Goal: Task Accomplishment & Management: Manage account settings

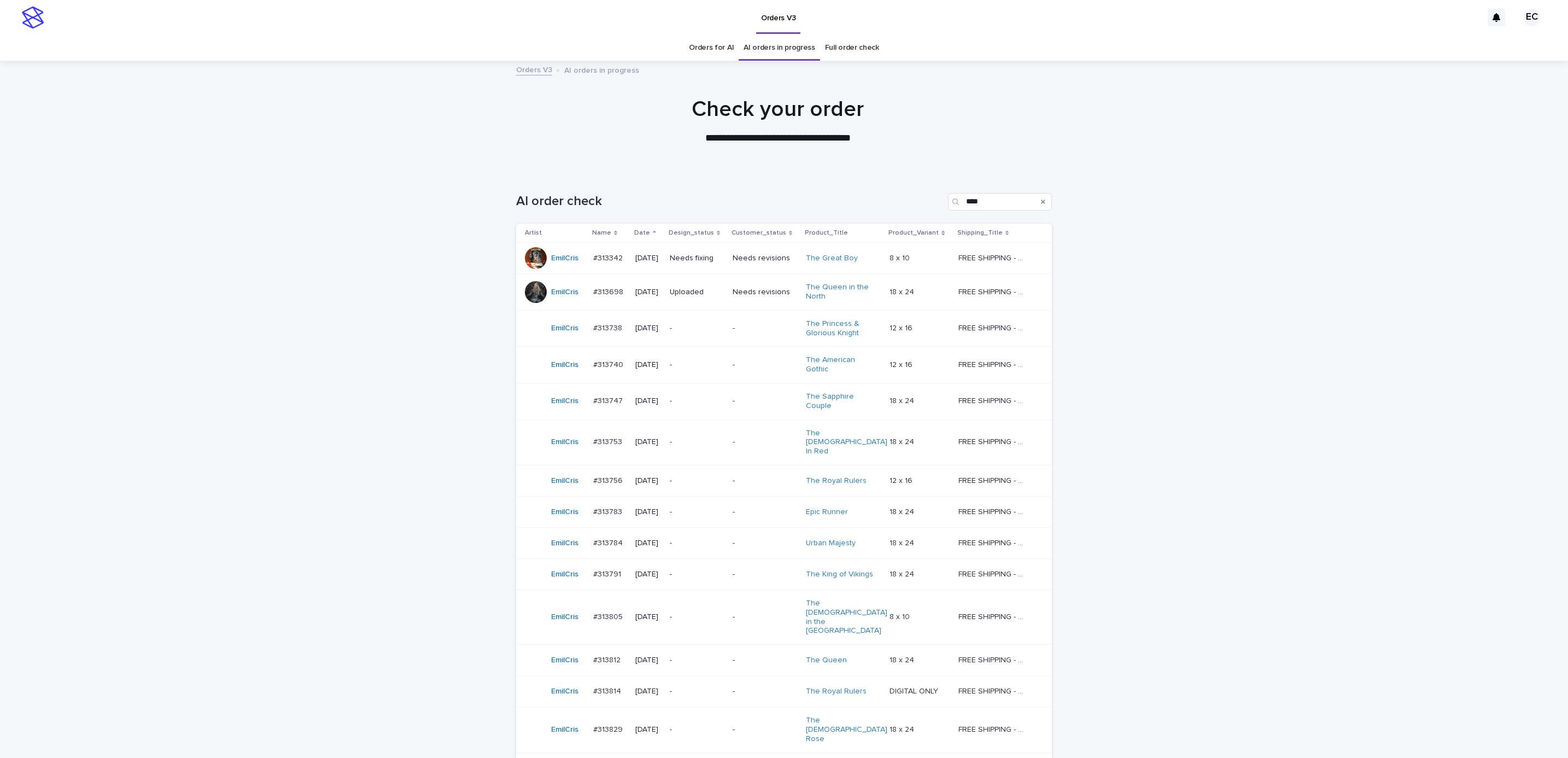
scroll to position [35, 0]
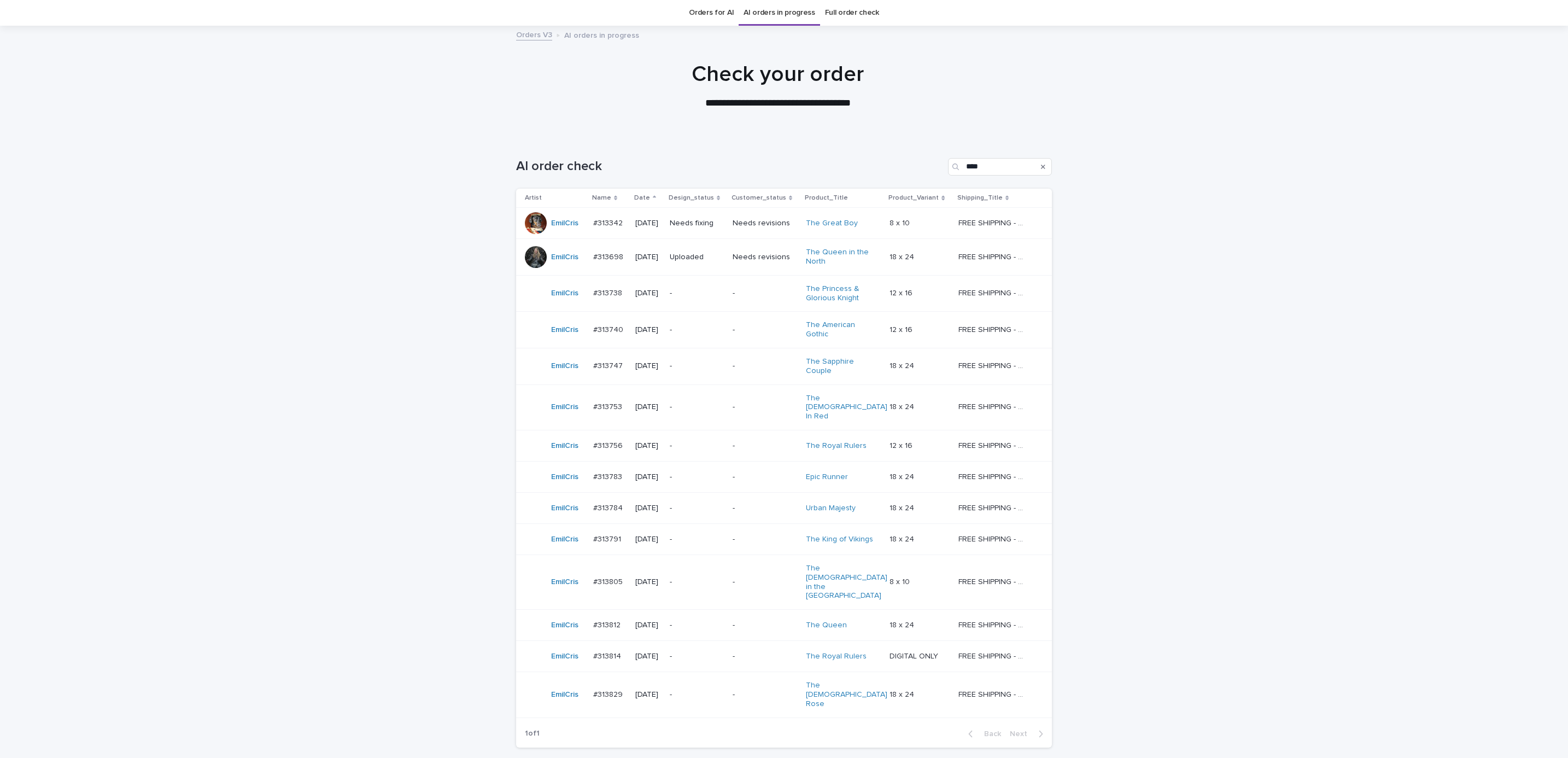
click at [692, 221] on p "Needs fixing" at bounding box center [697, 223] width 54 height 9
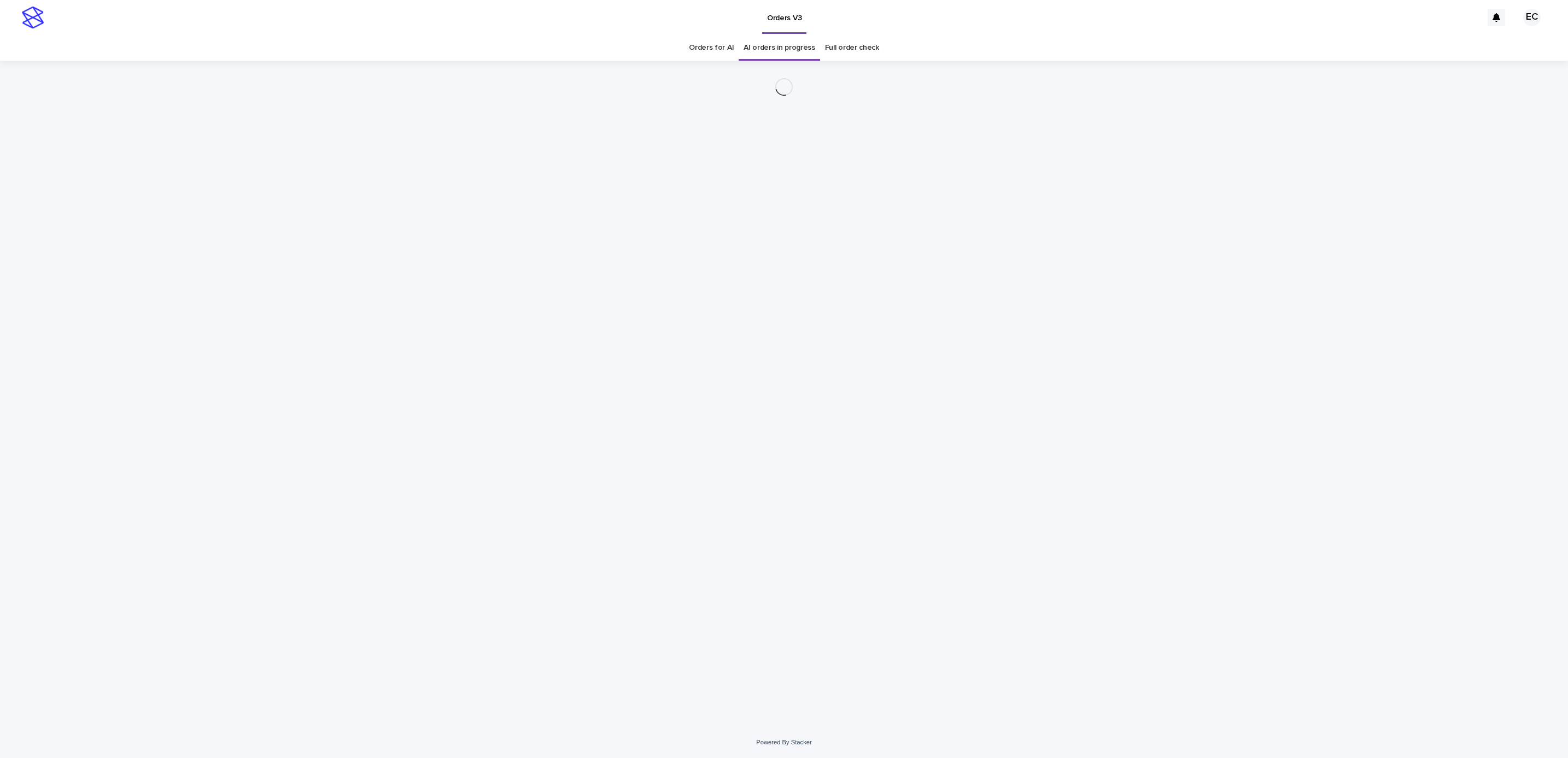
click at [1239, 351] on div "Loading... Saving… Loading... Saving…" at bounding box center [784, 394] width 1568 height 666
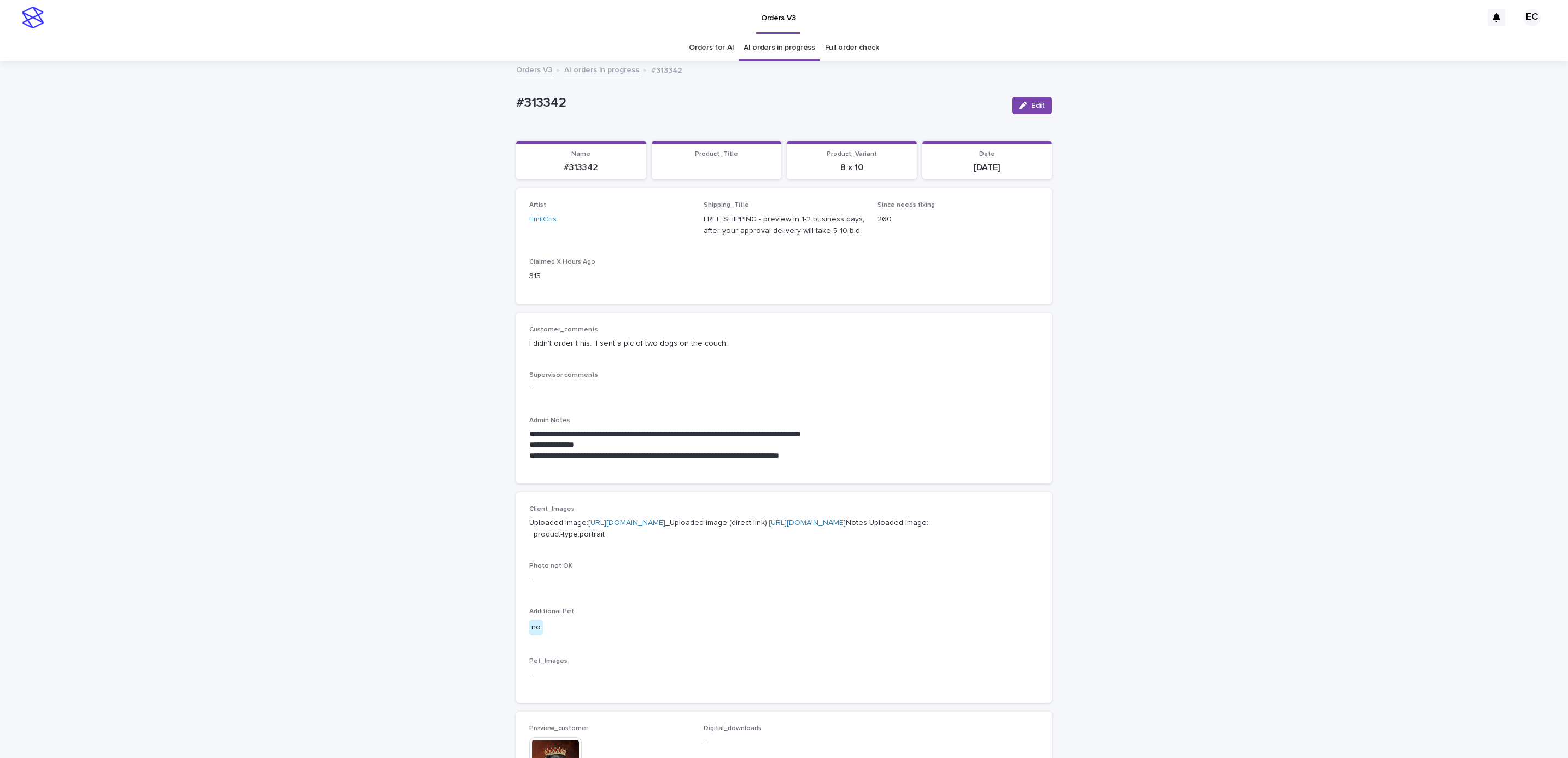
click at [1229, 456] on div "**********" at bounding box center [784, 584] width 1568 height 1045
click at [794, 656] on div "Client_Images Uploaded image: [URL][DOMAIN_NAME] _Uploaded image (direct link):…" at bounding box center [784, 598] width 510 height 185
click at [725, 394] on p "-" at bounding box center [784, 389] width 510 height 11
click at [489, 104] on div "**********" at bounding box center [784, 584] width 1568 height 1045
click at [583, 97] on p "#313342" at bounding box center [760, 103] width 487 height 16
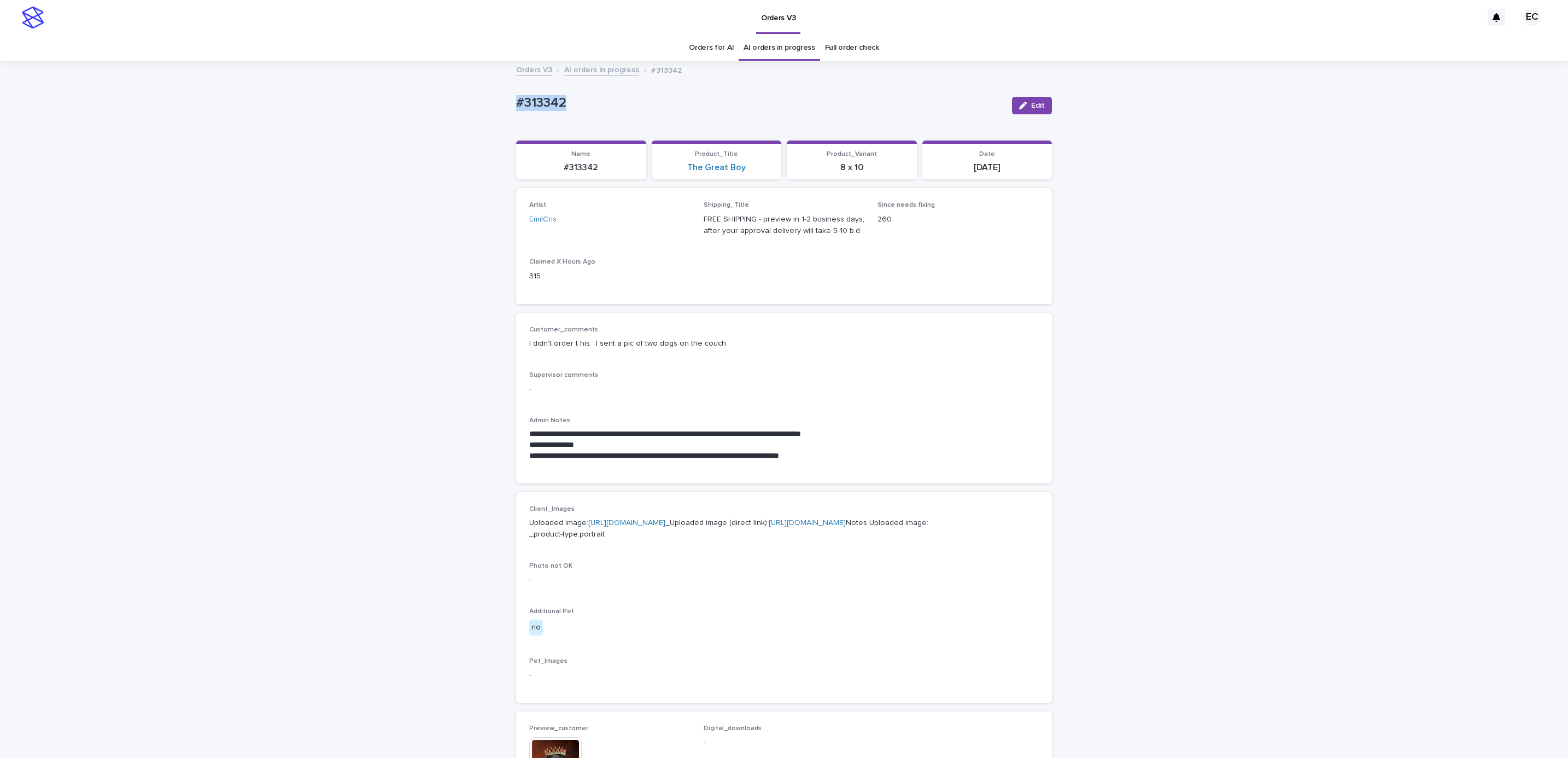
copy p "#313342"
click at [155, 230] on div "**********" at bounding box center [784, 584] width 1568 height 1045
click at [773, 340] on p "I didn't order t his. I sent a pic of two dogs on the couch." at bounding box center [784, 344] width 510 height 11
click at [764, 586] on p "-" at bounding box center [784, 580] width 510 height 11
click at [1023, 106] on div "button" at bounding box center [1025, 105] width 12 height 8
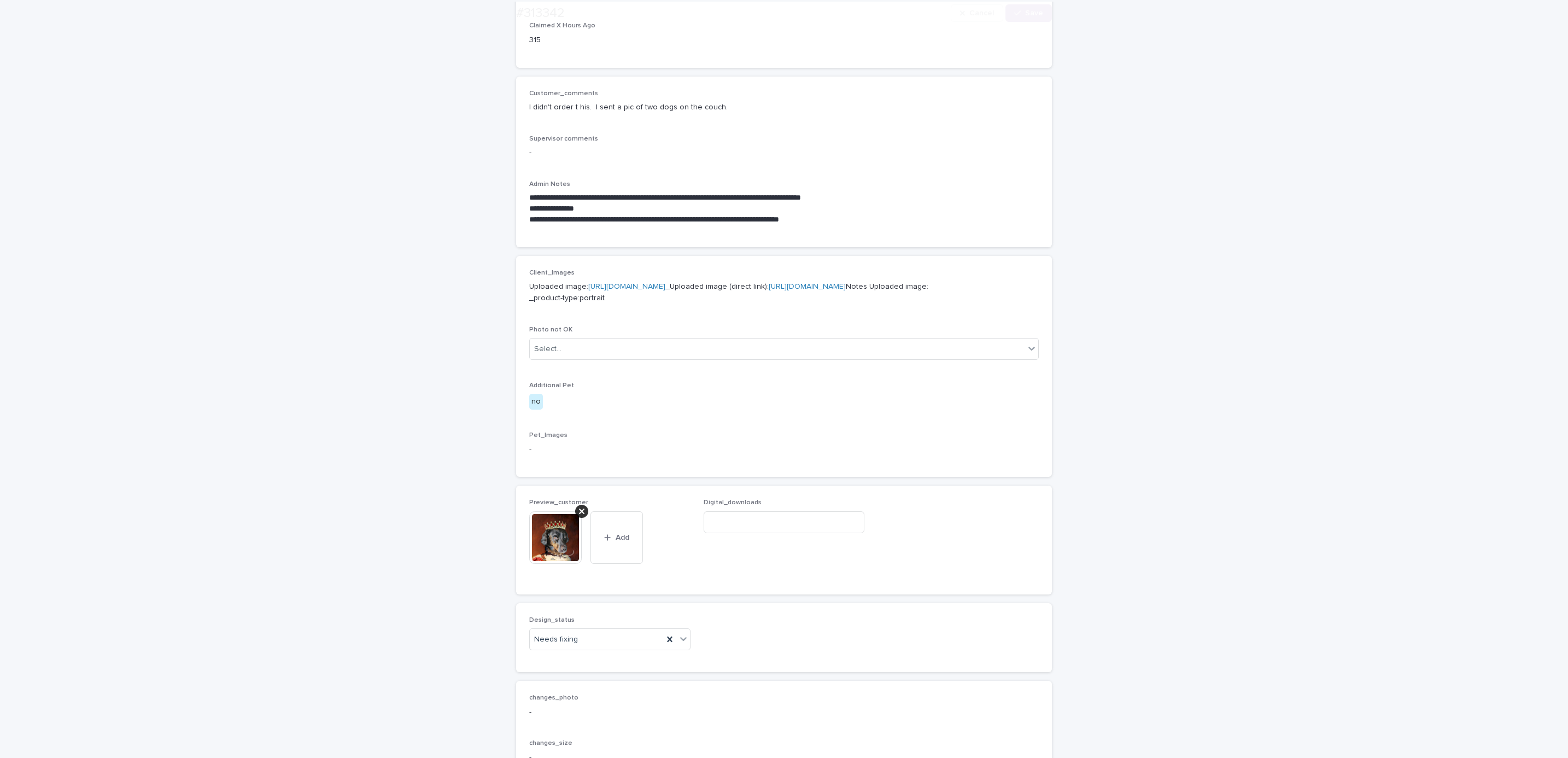
scroll to position [466, 0]
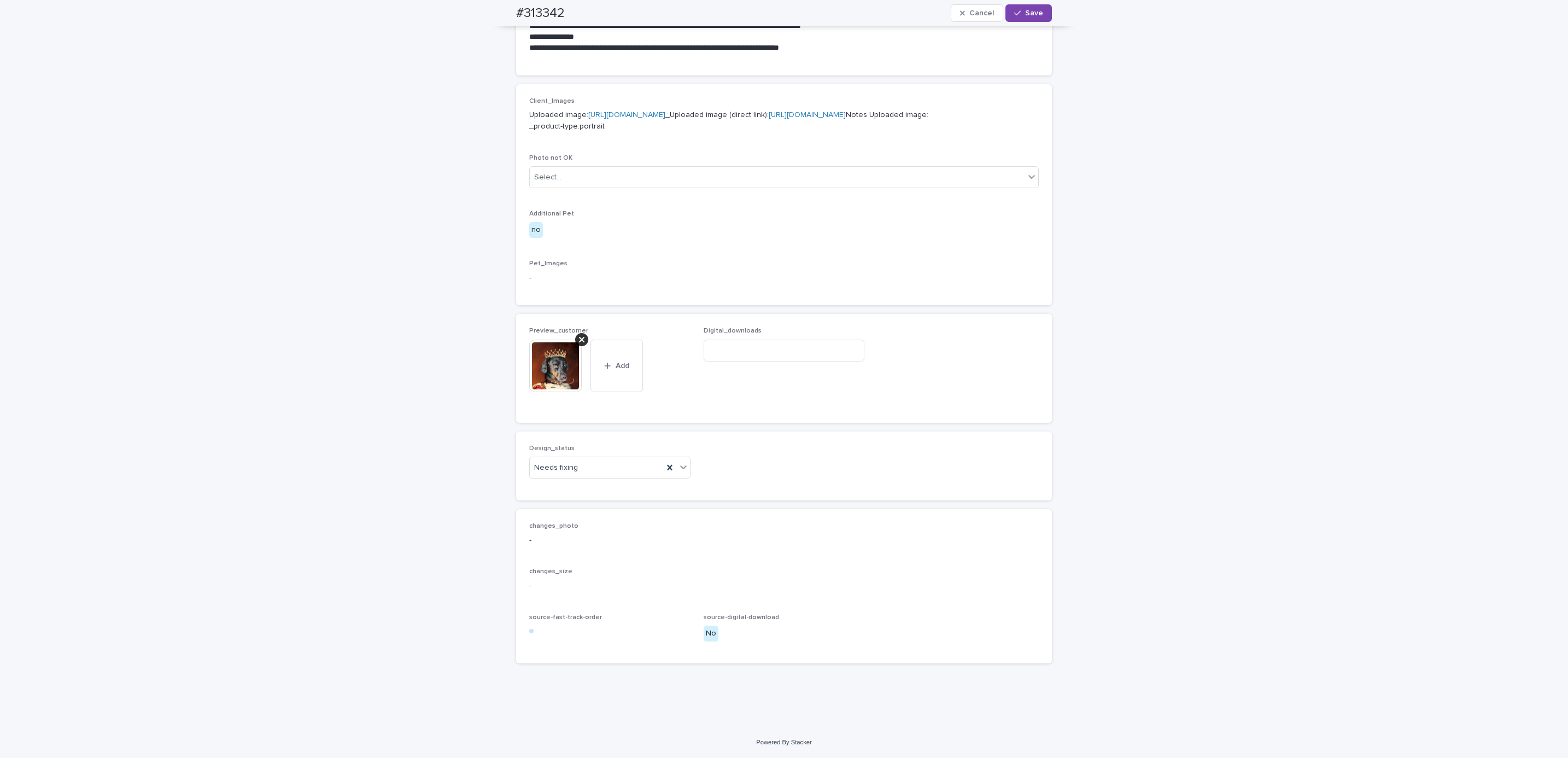
click at [579, 336] on icon at bounding box center [582, 339] width 6 height 9
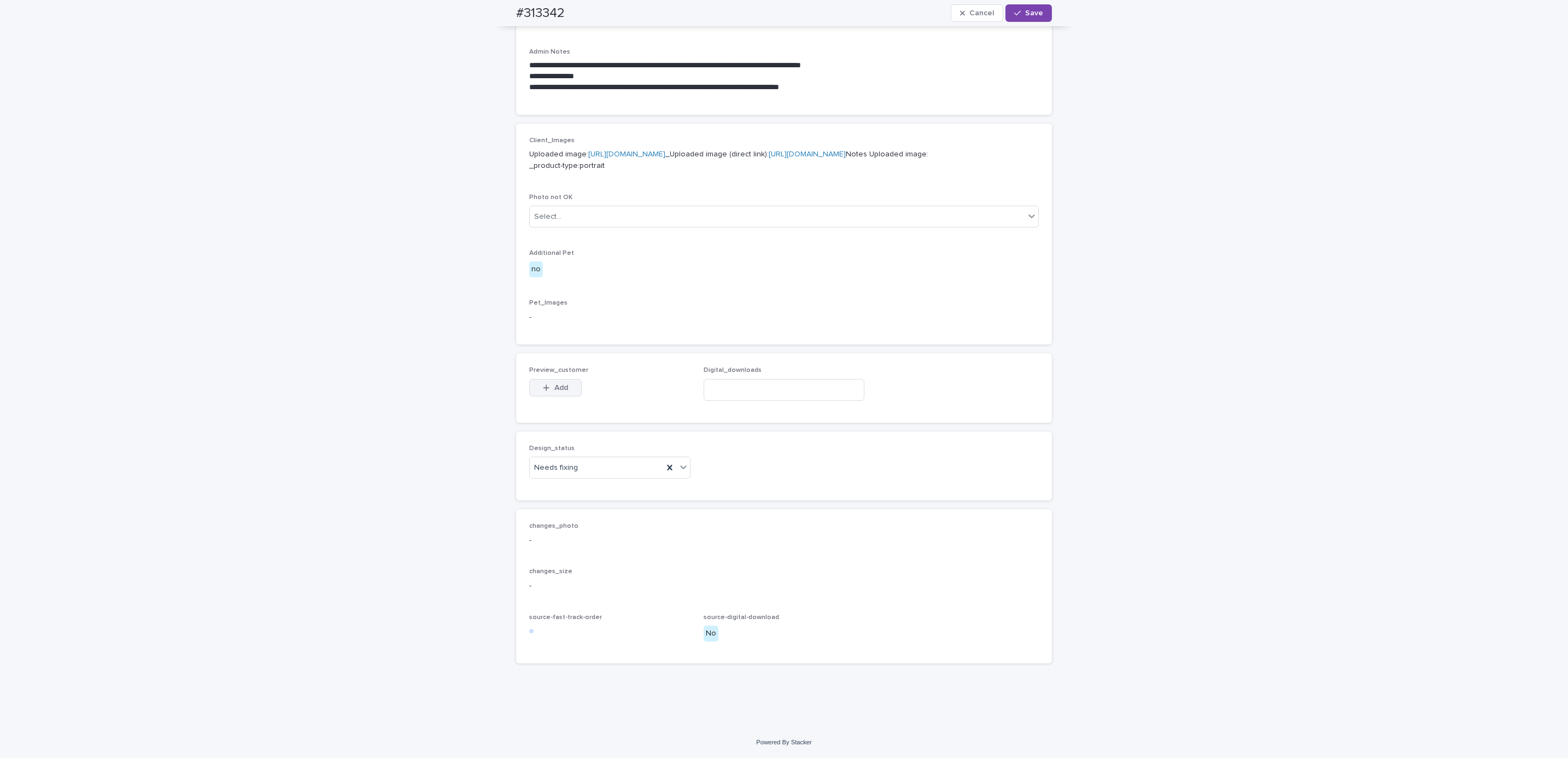
scroll to position [427, 0]
click at [556, 380] on button "Add" at bounding box center [556, 388] width 53 height 18
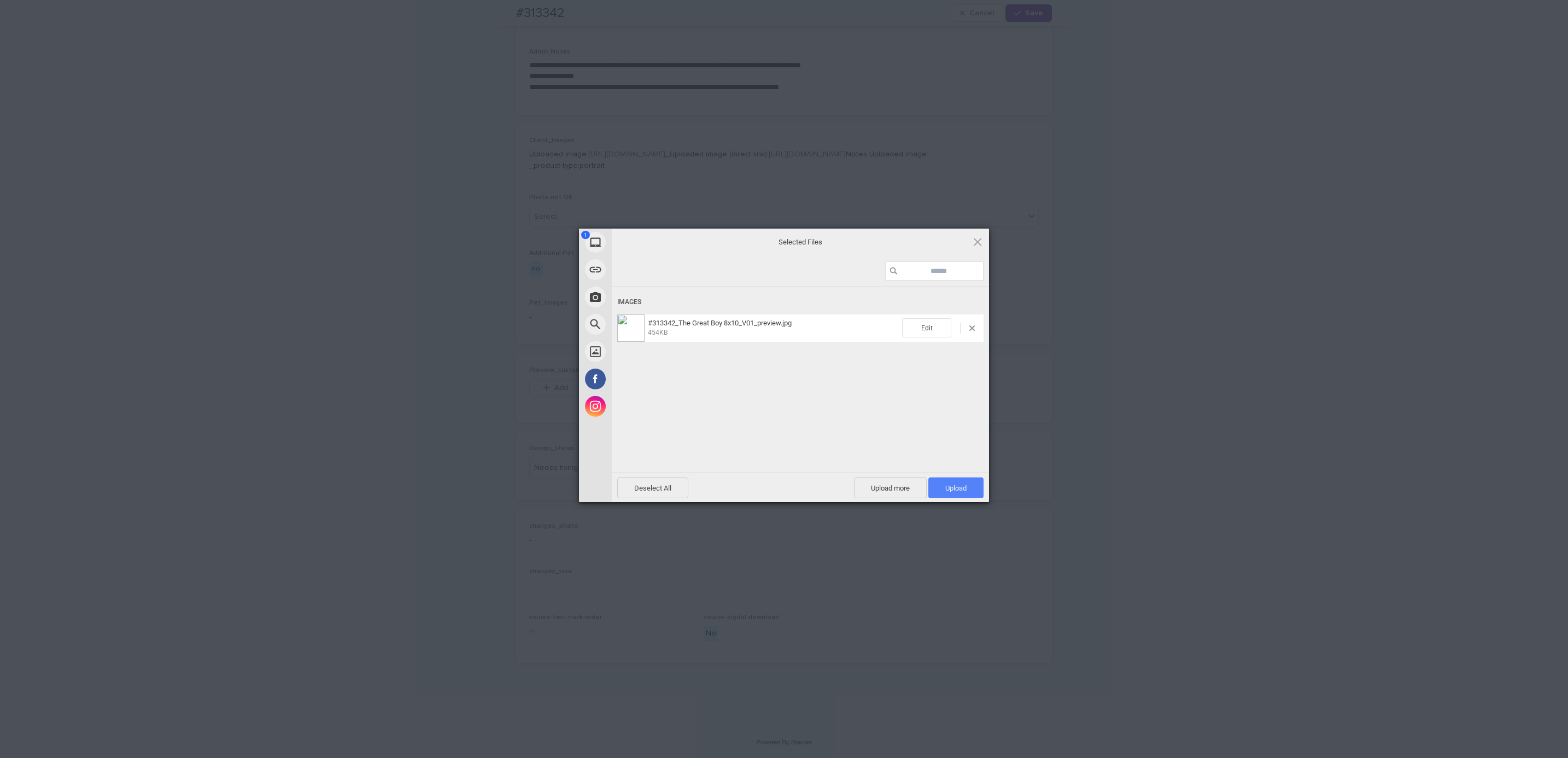
click at [955, 489] on span "Upload 1" at bounding box center [956, 488] width 21 height 9
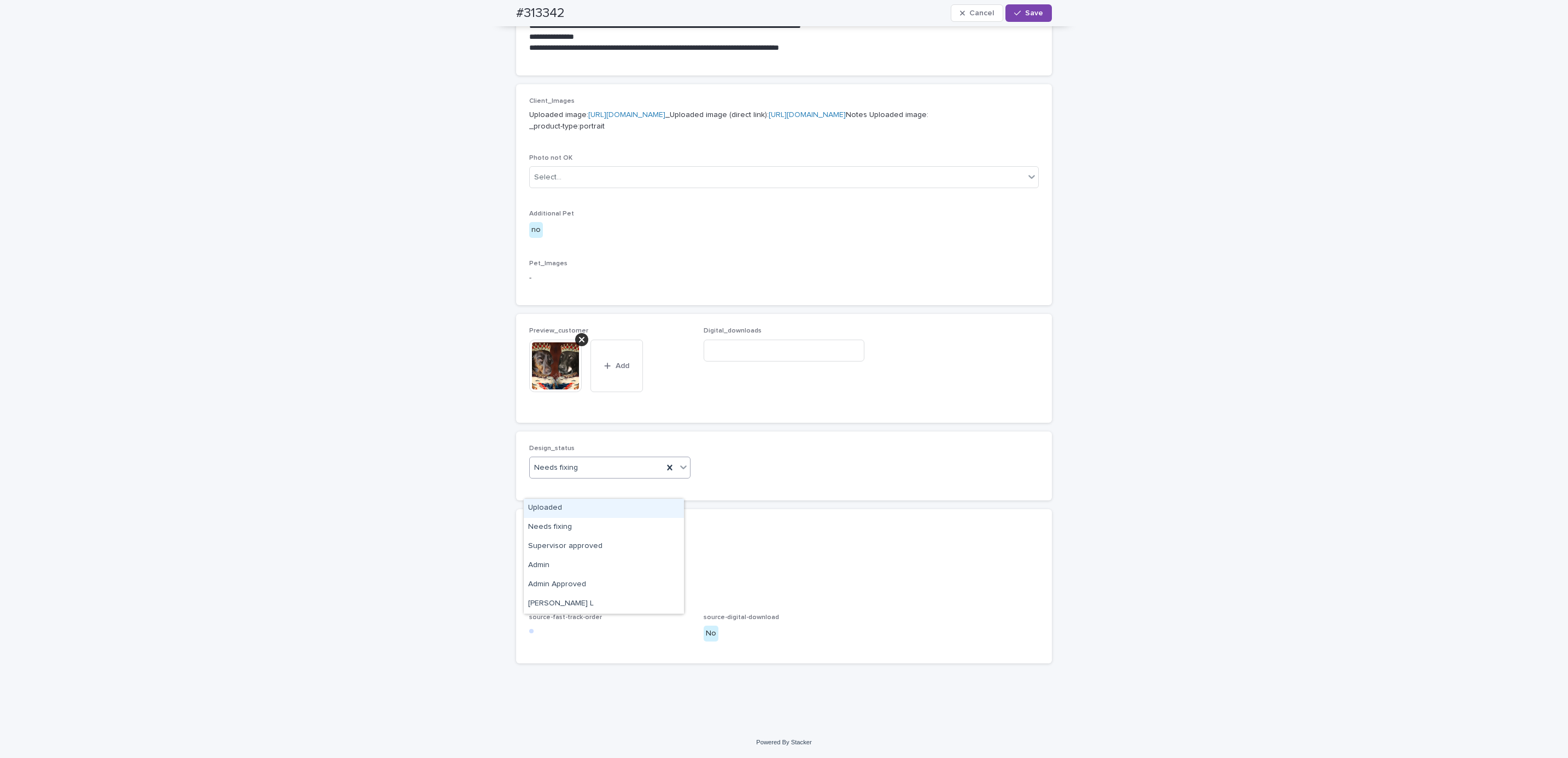
click at [615, 510] on div "Uploaded" at bounding box center [604, 508] width 160 height 19
click at [1029, 16] on span "Save" at bounding box center [1034, 13] width 18 height 8
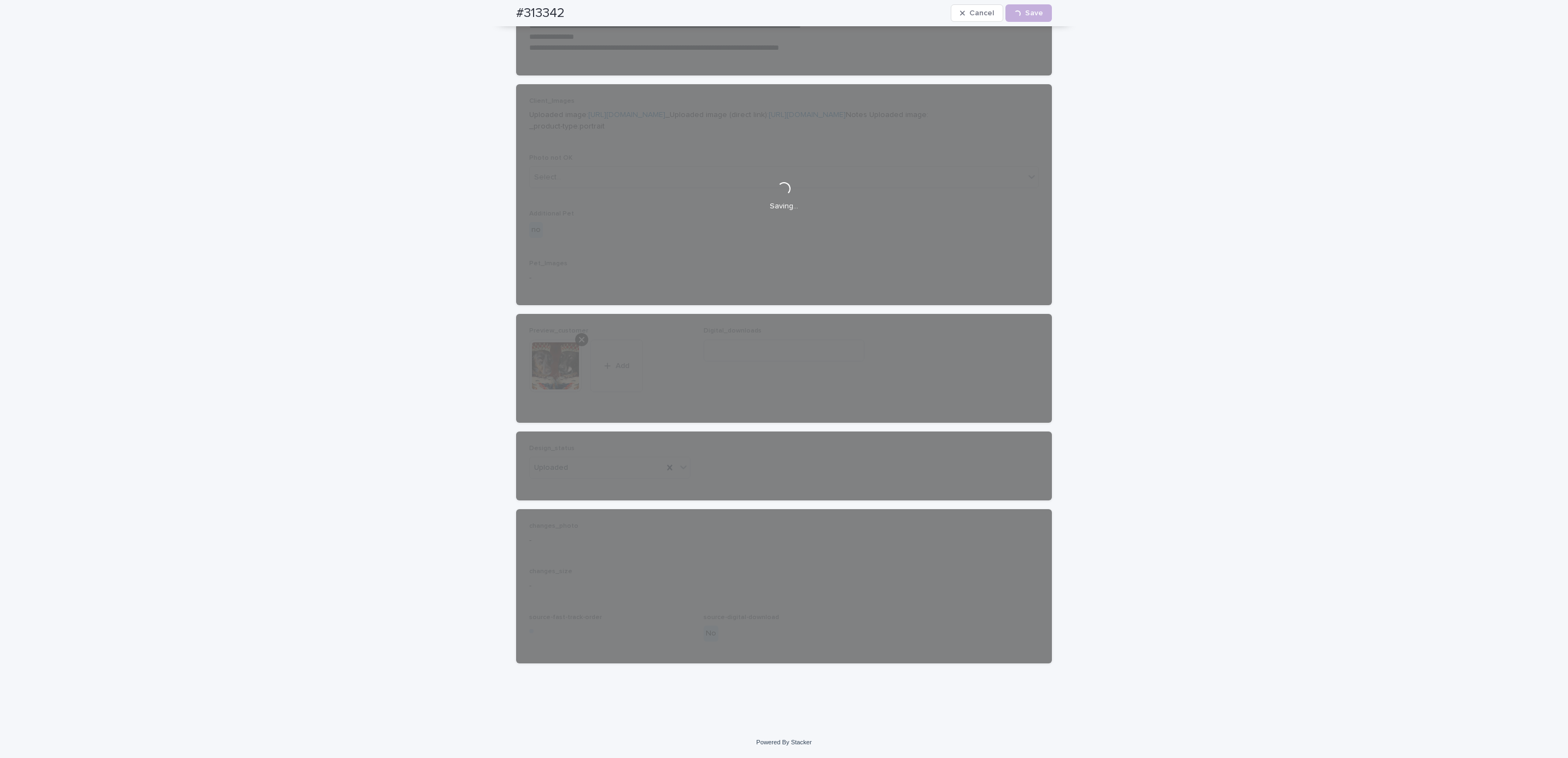
click at [1140, 114] on div "**********" at bounding box center [784, 190] width 1568 height 1073
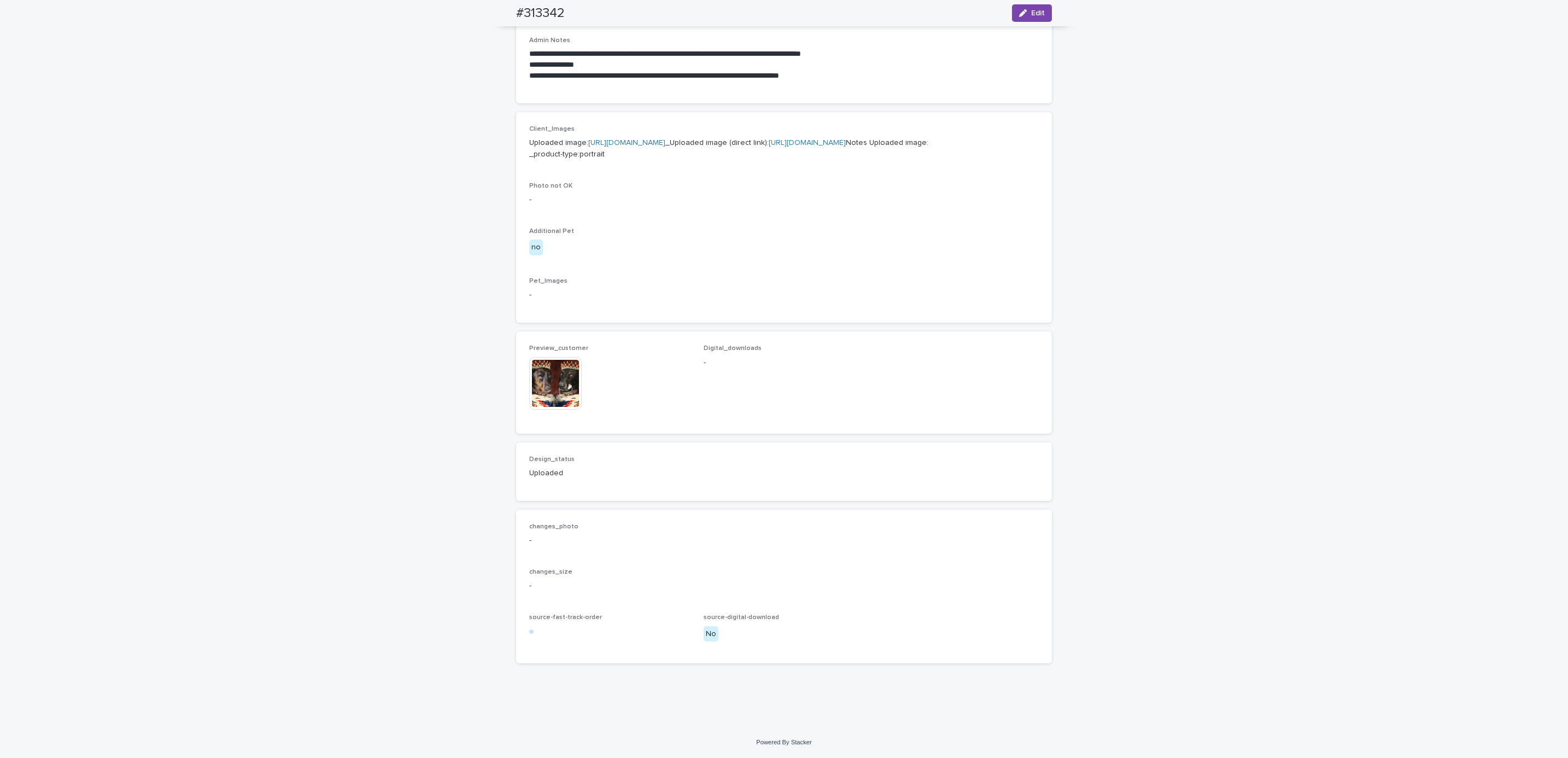
scroll to position [432, 0]
click at [1024, 18] on button "Edit" at bounding box center [1032, 13] width 40 height 18
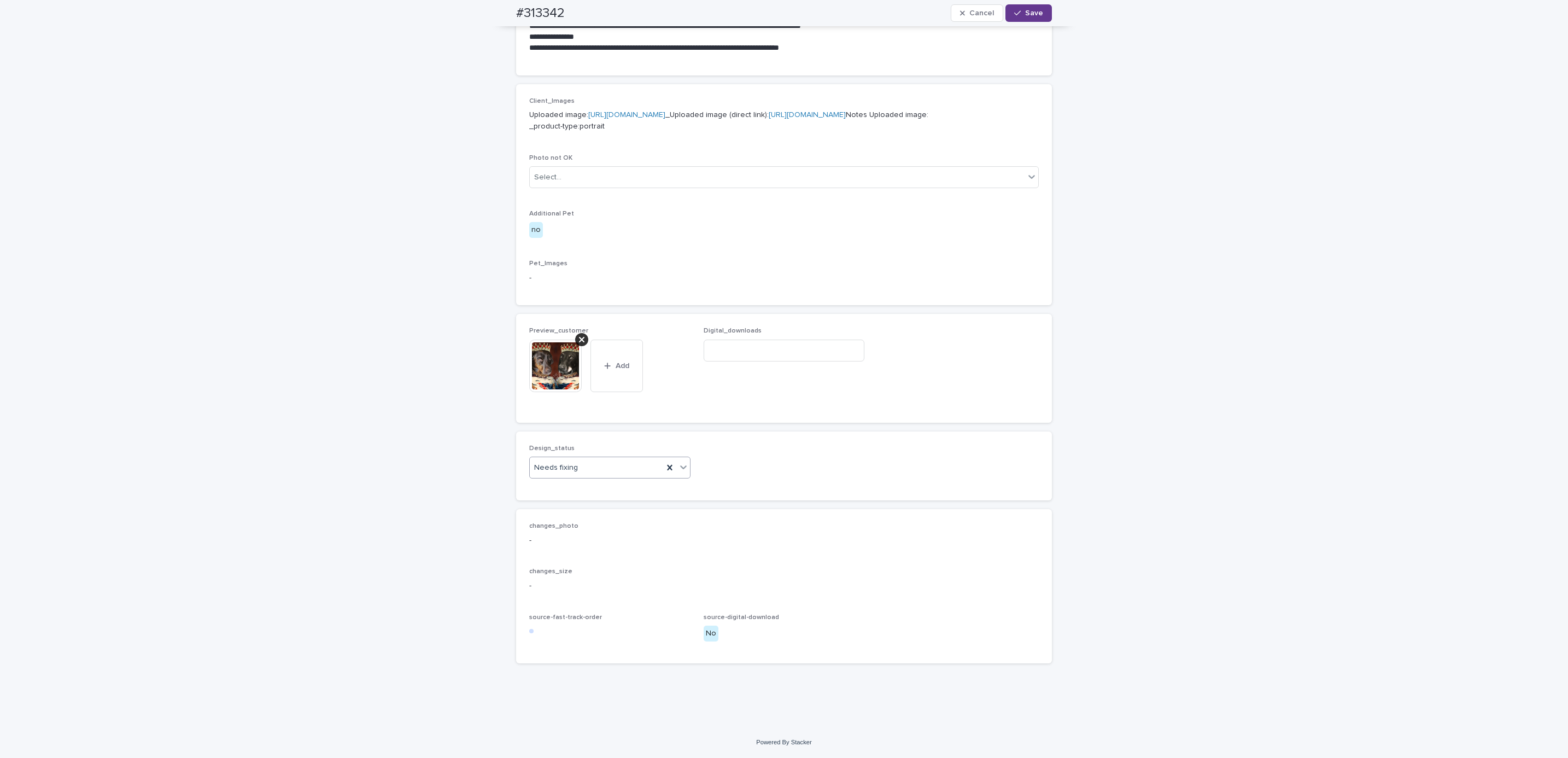
click at [1025, 16] on span "Save" at bounding box center [1034, 13] width 18 height 8
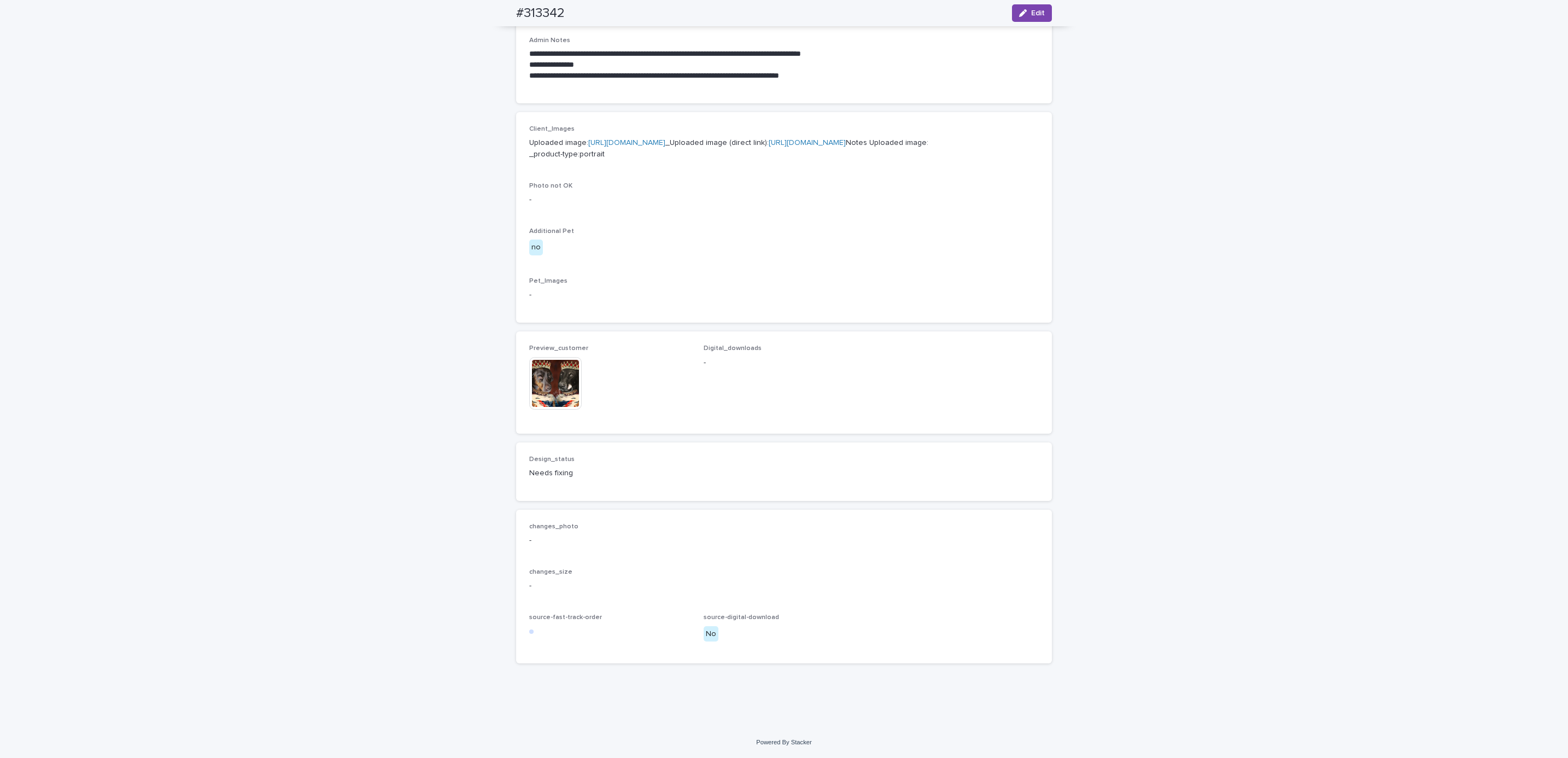
scroll to position [432, 0]
click at [1019, 18] on button "Edit" at bounding box center [1032, 13] width 40 height 18
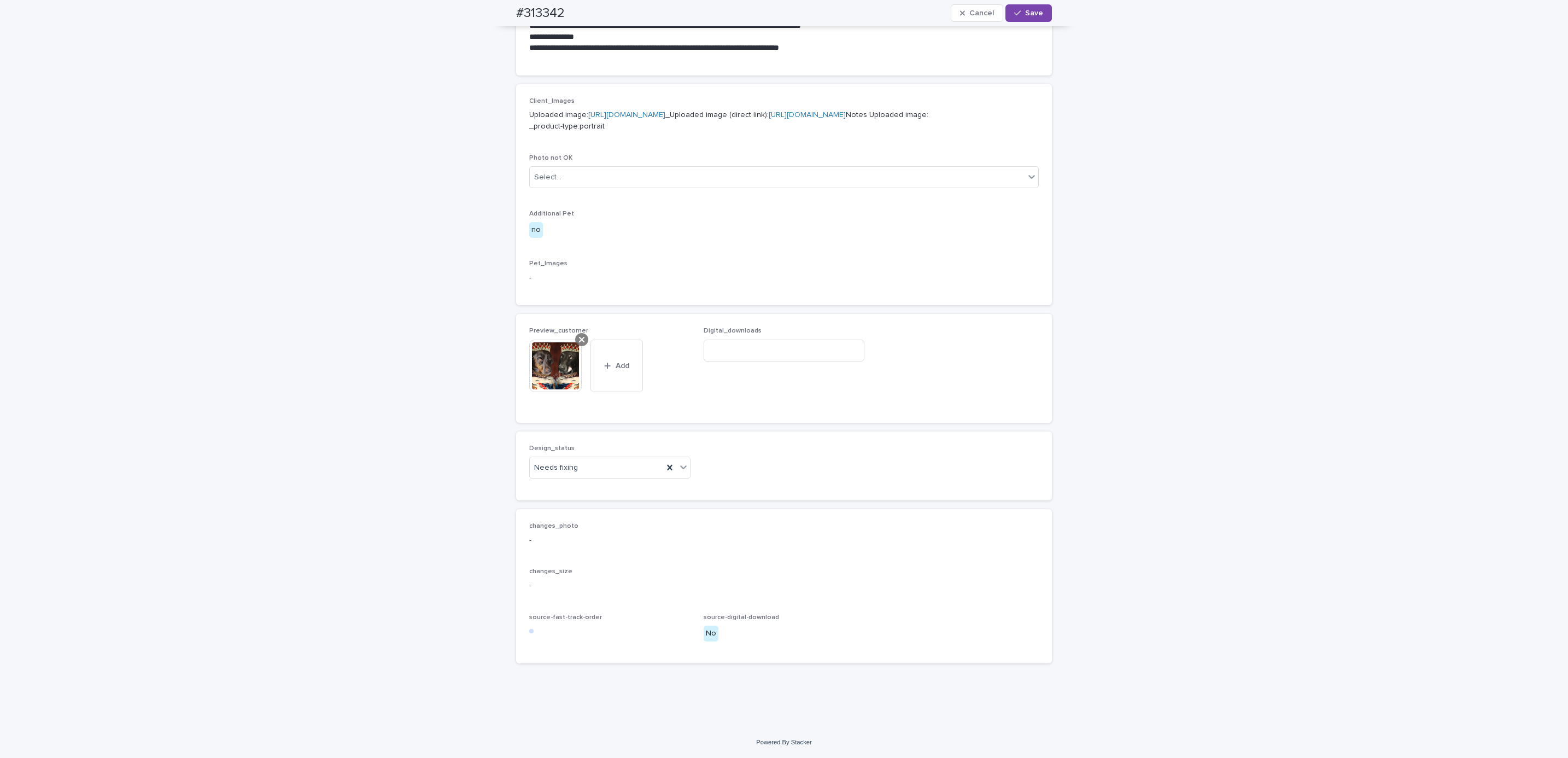
click at [579, 344] on icon at bounding box center [582, 339] width 6 height 9
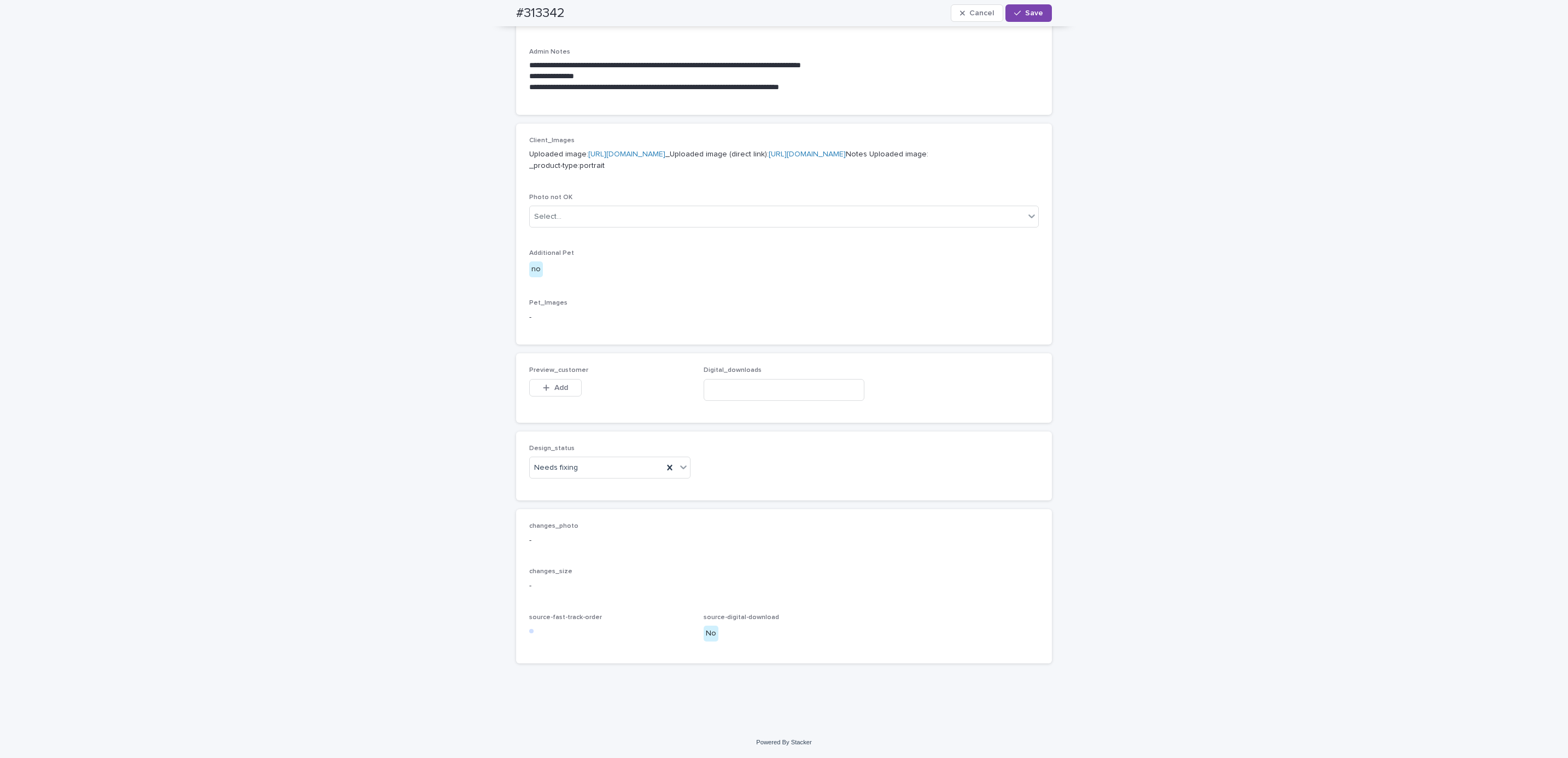
scroll to position [427, 0]
click at [560, 397] on div "Add" at bounding box center [556, 390] width 53 height 22
click at [559, 389] on span "Add" at bounding box center [561, 388] width 13 height 8
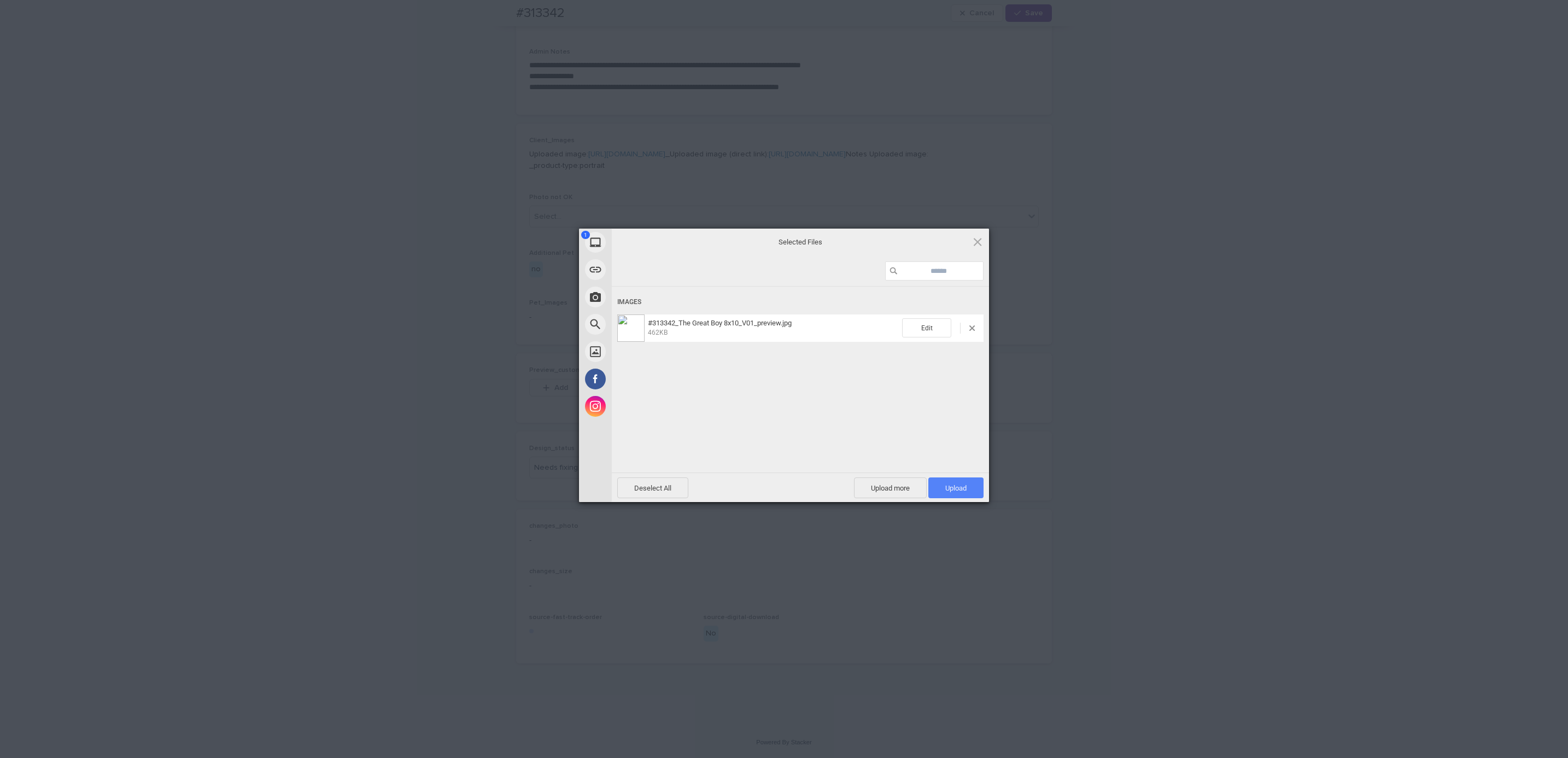
click at [980, 488] on span "Upload 1" at bounding box center [956, 488] width 55 height 21
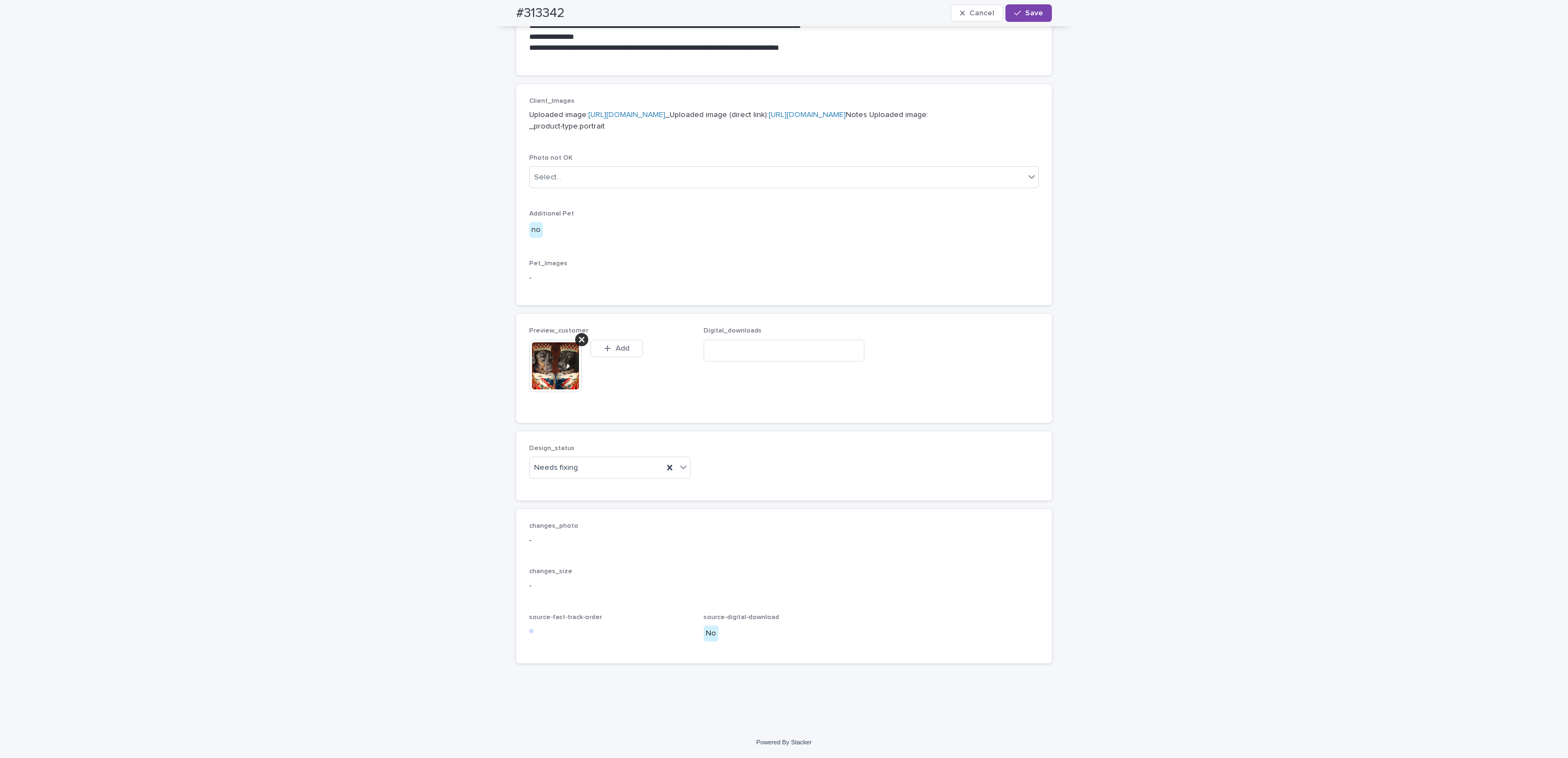
scroll to position [446, 0]
click at [602, 504] on div "Uploaded" at bounding box center [604, 508] width 160 height 19
click at [1026, 15] on span "Save" at bounding box center [1034, 13] width 18 height 8
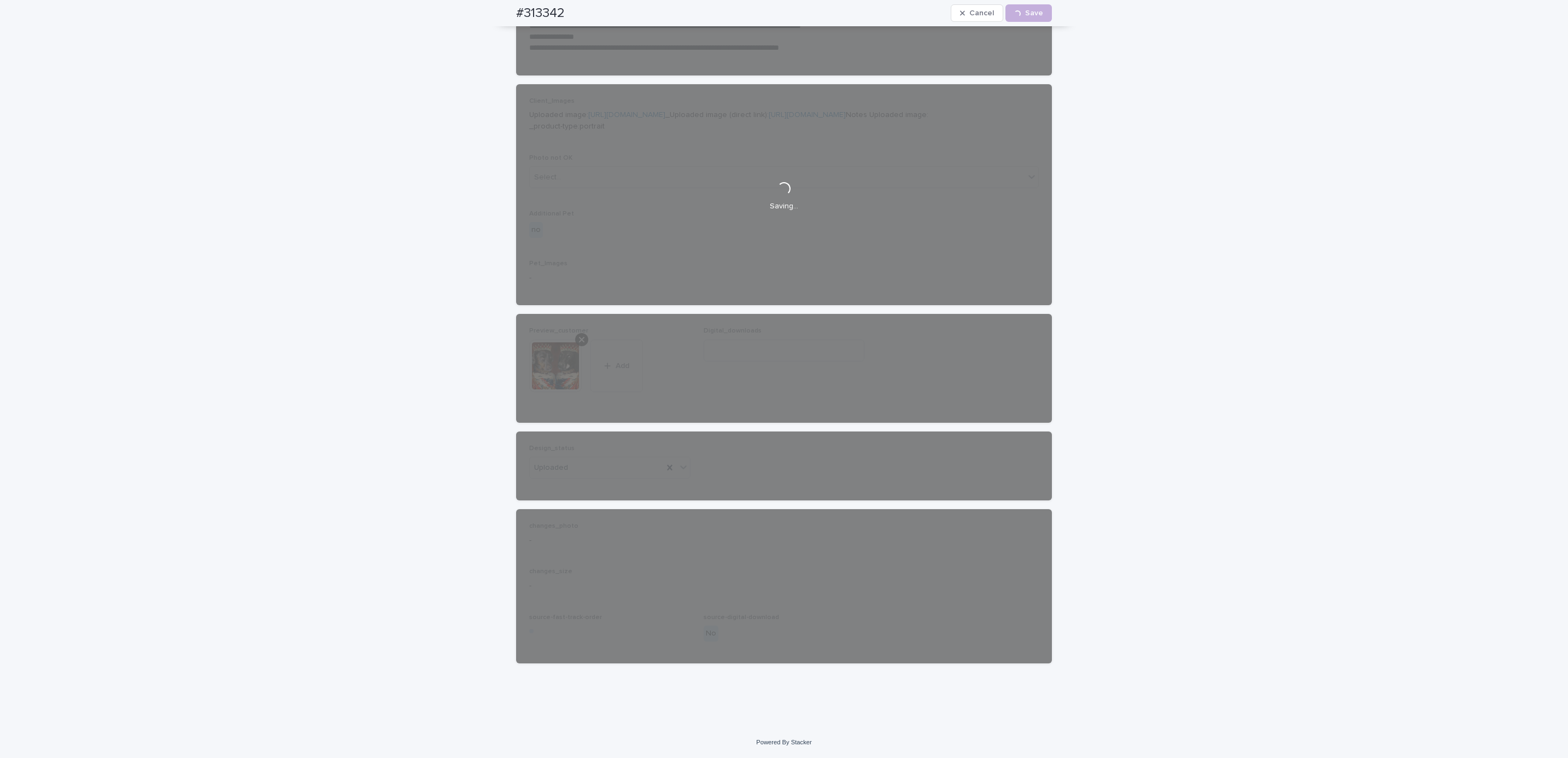
click at [496, 9] on div "#313342 Cancel Loading... Save" at bounding box center [784, 13] width 588 height 26
click at [574, 16] on div "#313342 Cancel Loading... Save" at bounding box center [784, 13] width 536 height 26
copy h2 "#313342"
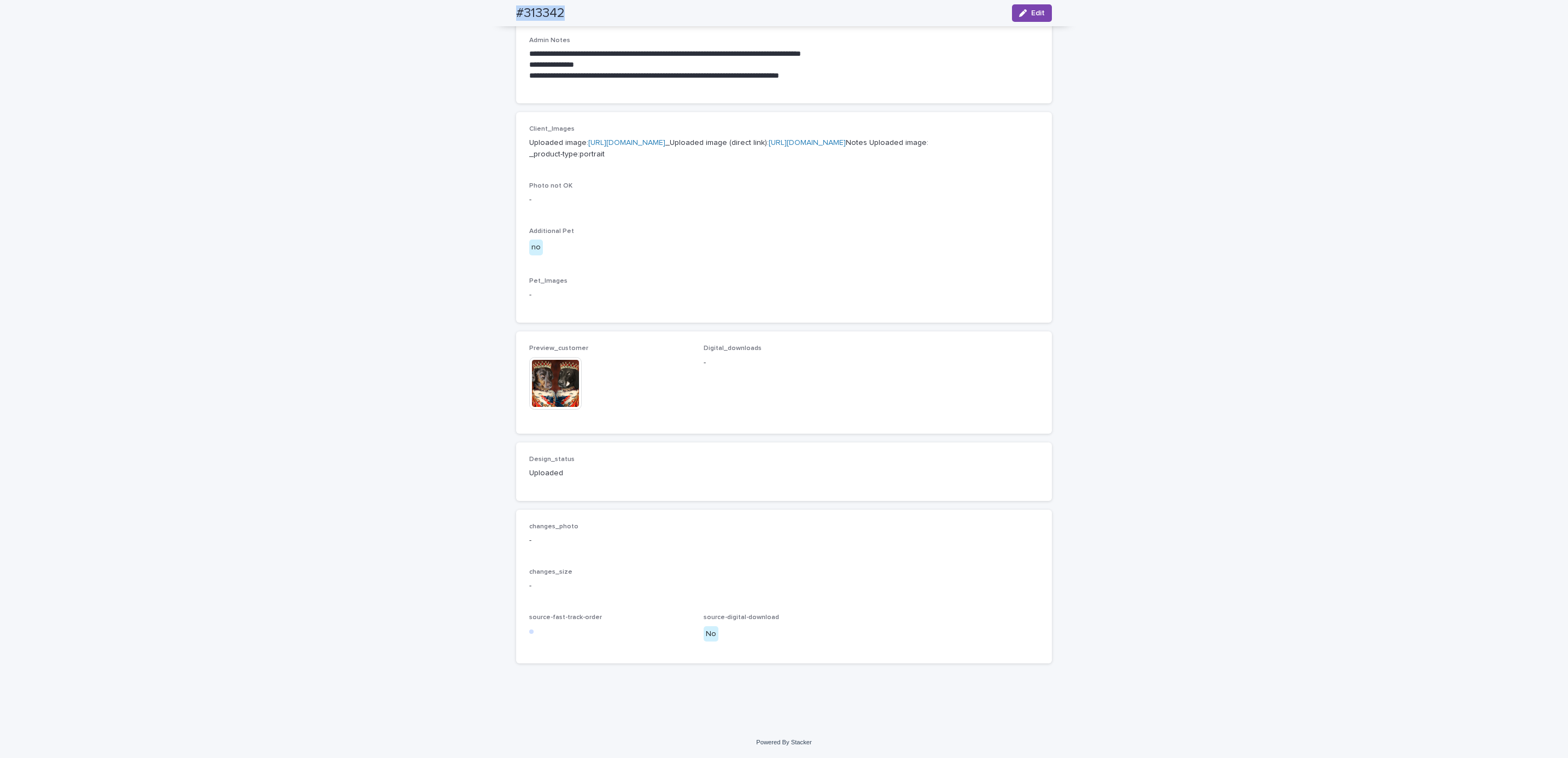
scroll to position [432, 0]
click at [209, 135] on div "**********" at bounding box center [784, 204] width 1568 height 1045
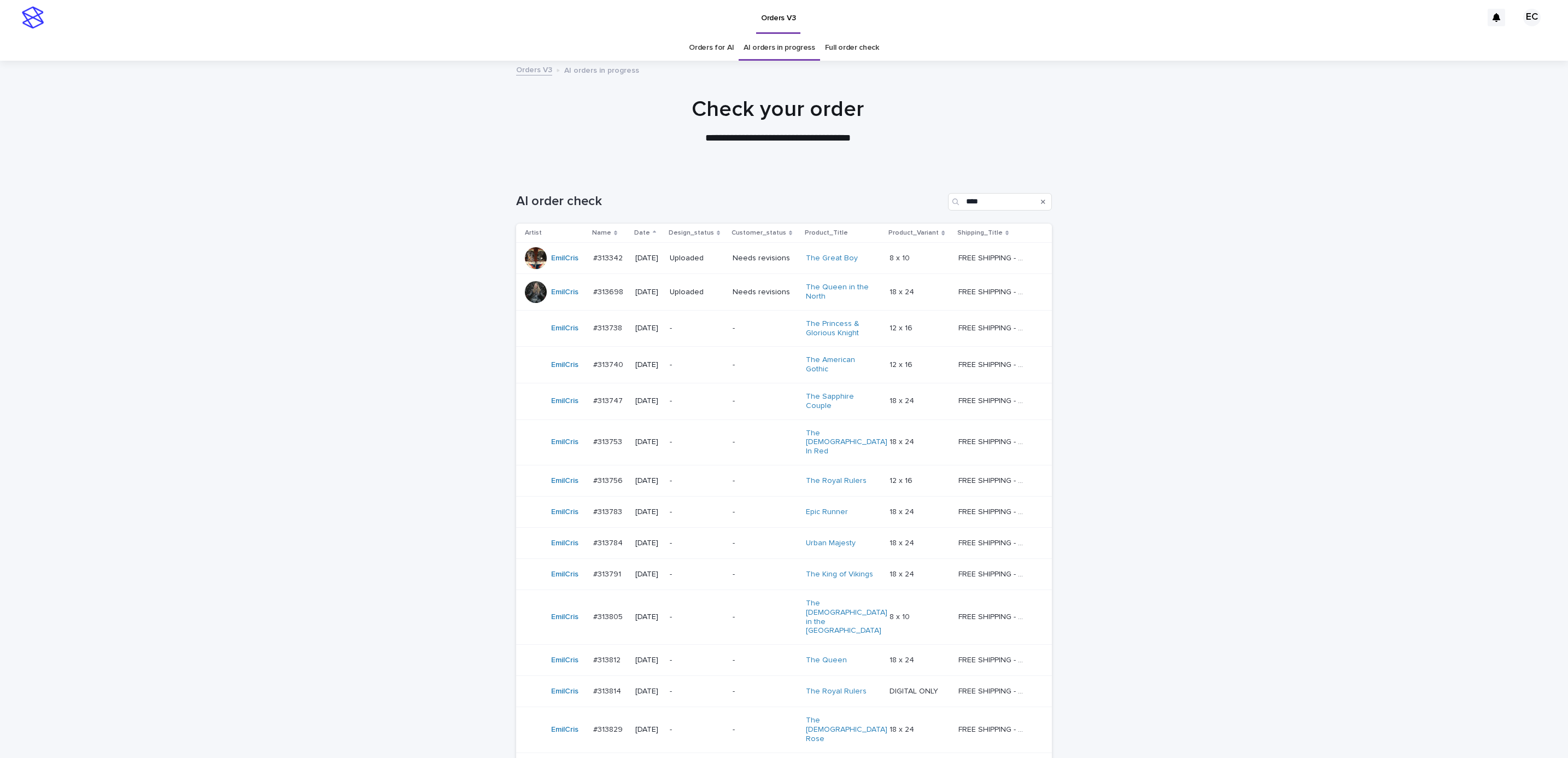
click at [1282, 458] on div "Loading... Saving… Loading... Saving… AI order check **** Artist Name Date Desi…" at bounding box center [784, 508] width 1568 height 675
click at [428, 9] on div "Orders V3" at bounding box center [765, 17] width 1433 height 35
click at [593, 255] on p "#313342" at bounding box center [609, 257] width 32 height 11
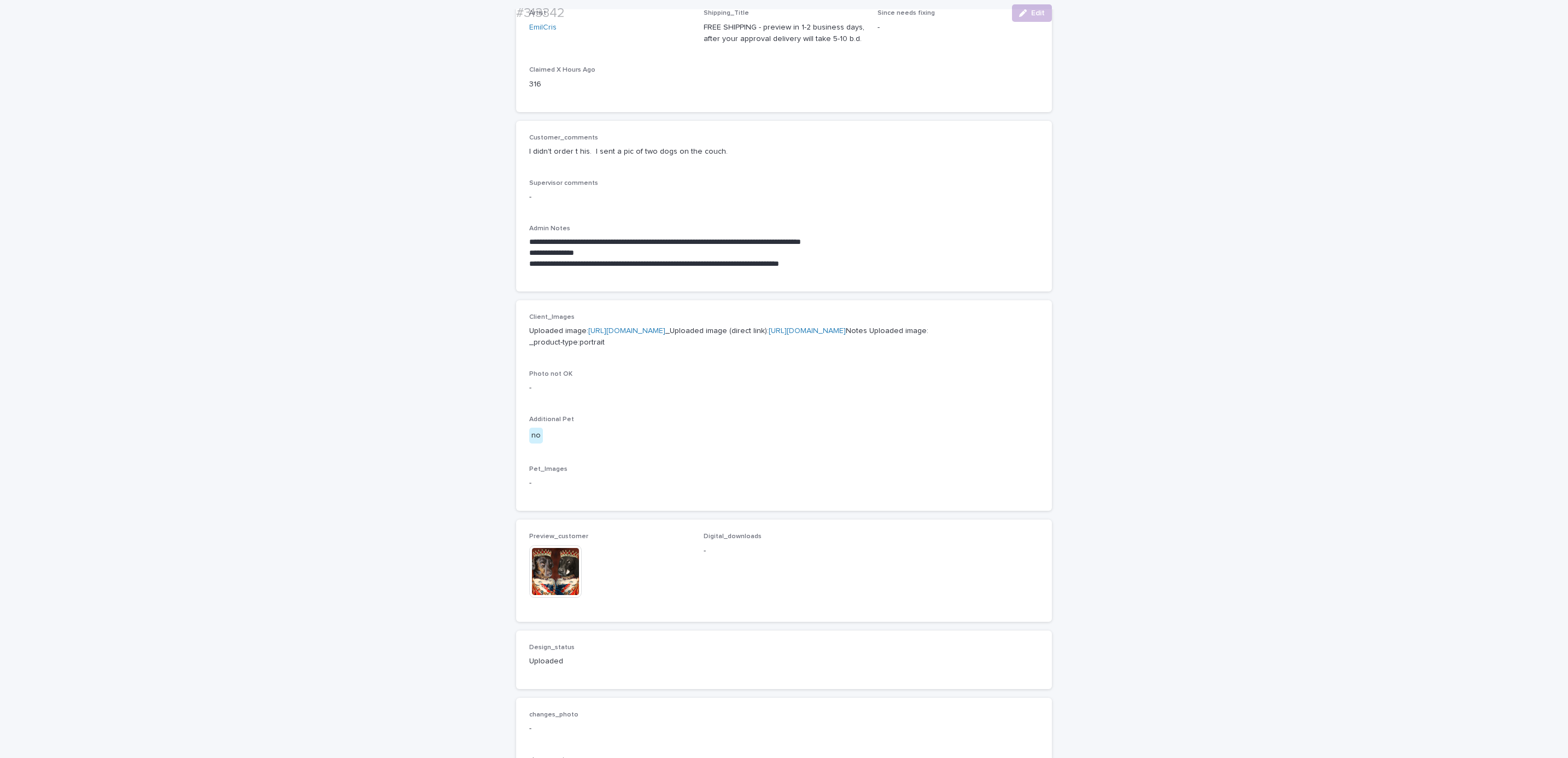
scroll to position [199, 0]
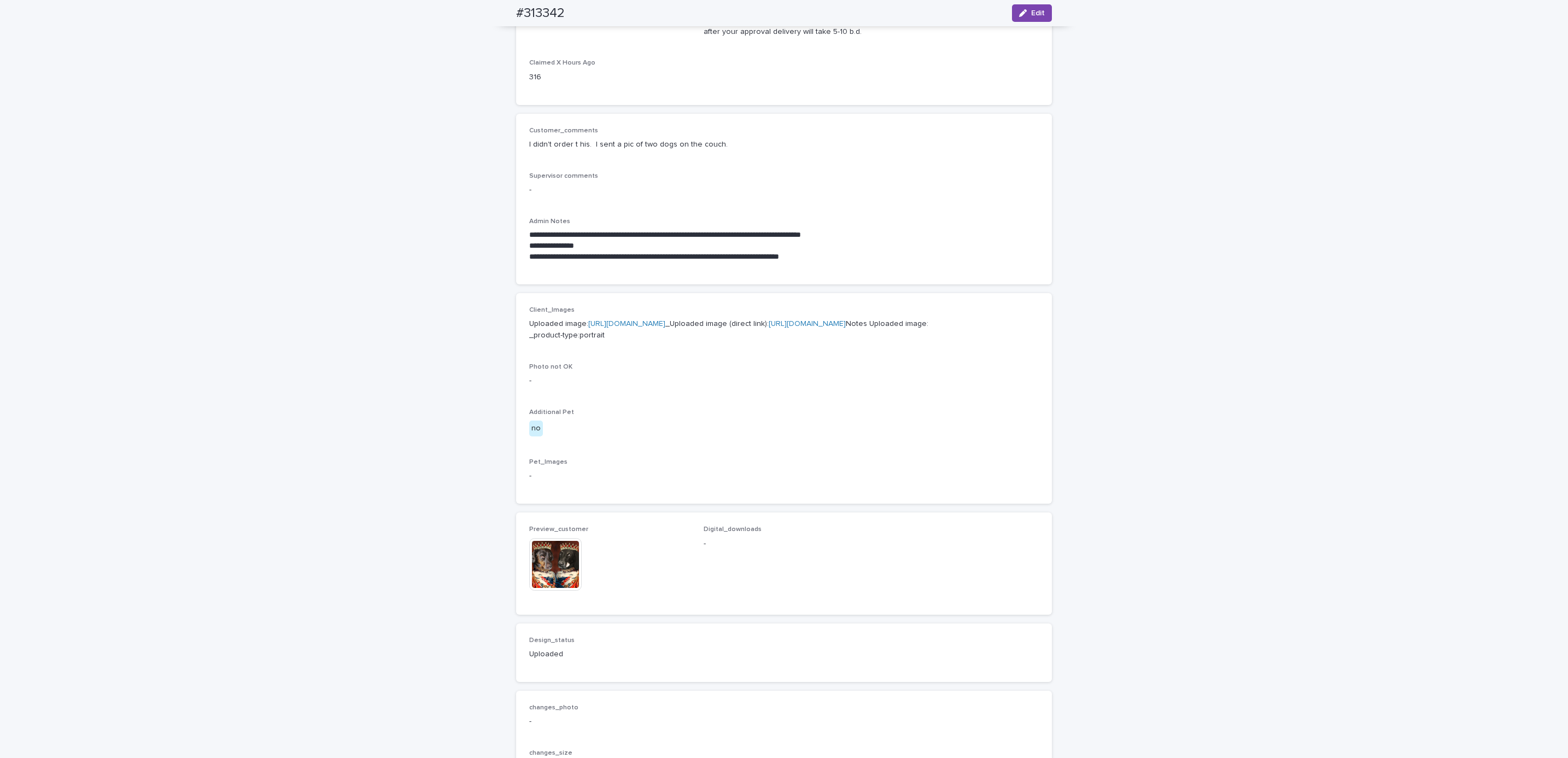
click at [552, 591] on img at bounding box center [556, 564] width 53 height 53
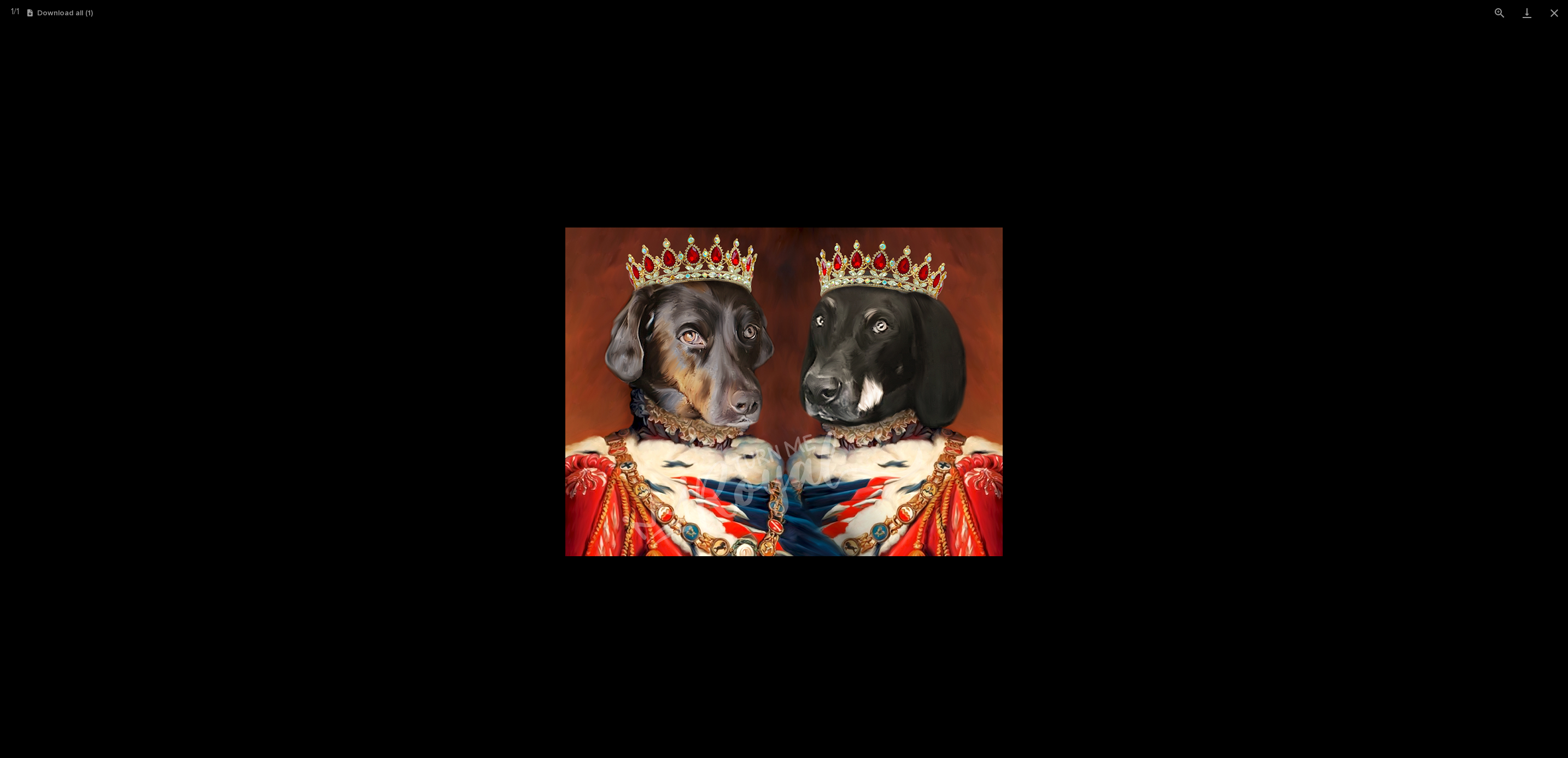
click at [363, 429] on picture at bounding box center [784, 392] width 1568 height 732
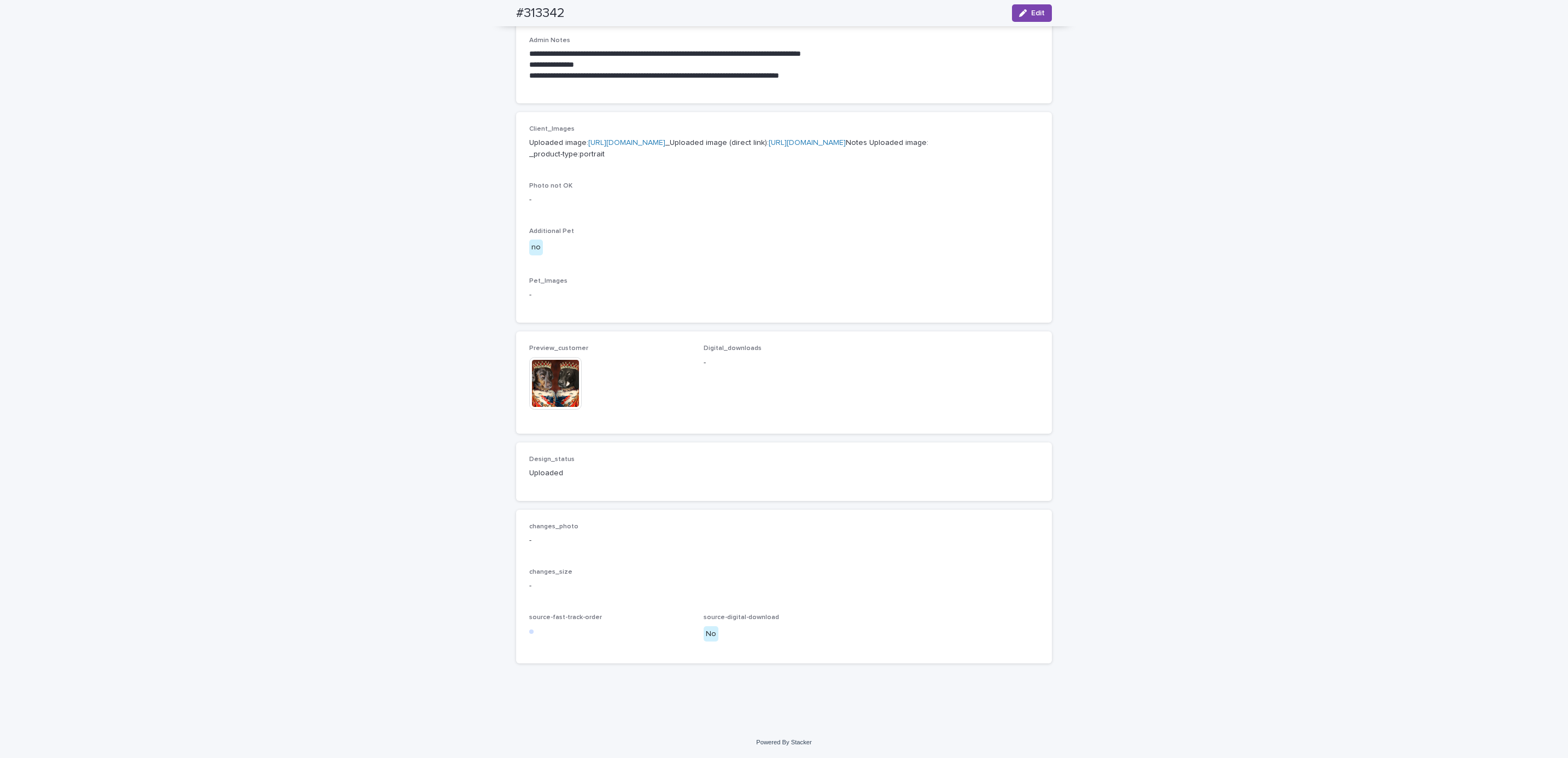
scroll to position [437, 0]
click at [1153, 613] on div "**********" at bounding box center [784, 204] width 1568 height 1045
click at [418, 287] on div "**********" at bounding box center [784, 204] width 1568 height 1045
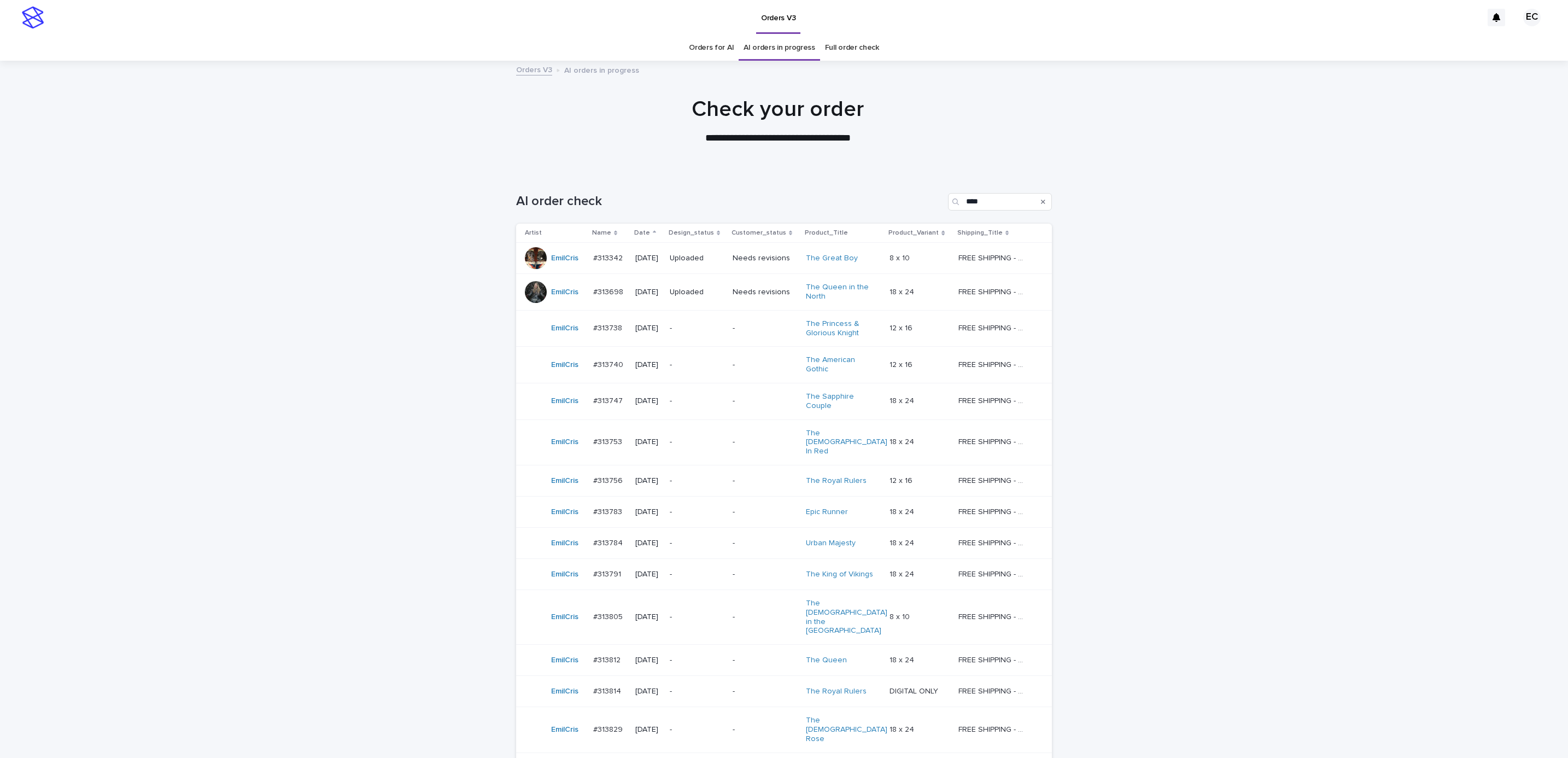
click at [1175, 397] on div "Loading... Saving… Loading... Saving… AI order check **** Artist Name Date Desi…" at bounding box center [784, 508] width 1568 height 675
